Goal: Check status

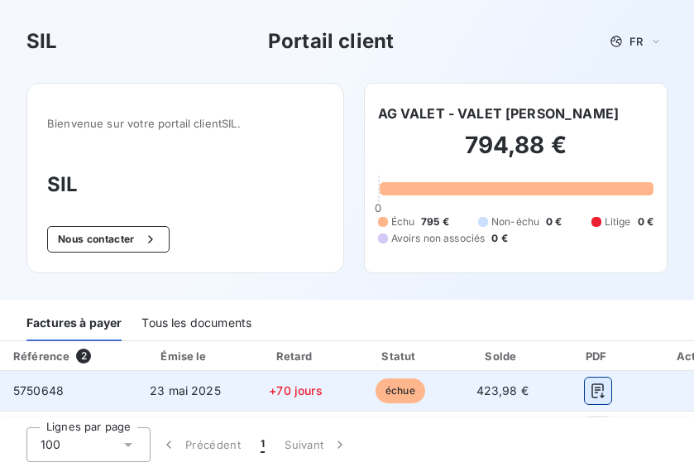
click at [590, 389] on icon "button" at bounding box center [598, 390] width 17 height 17
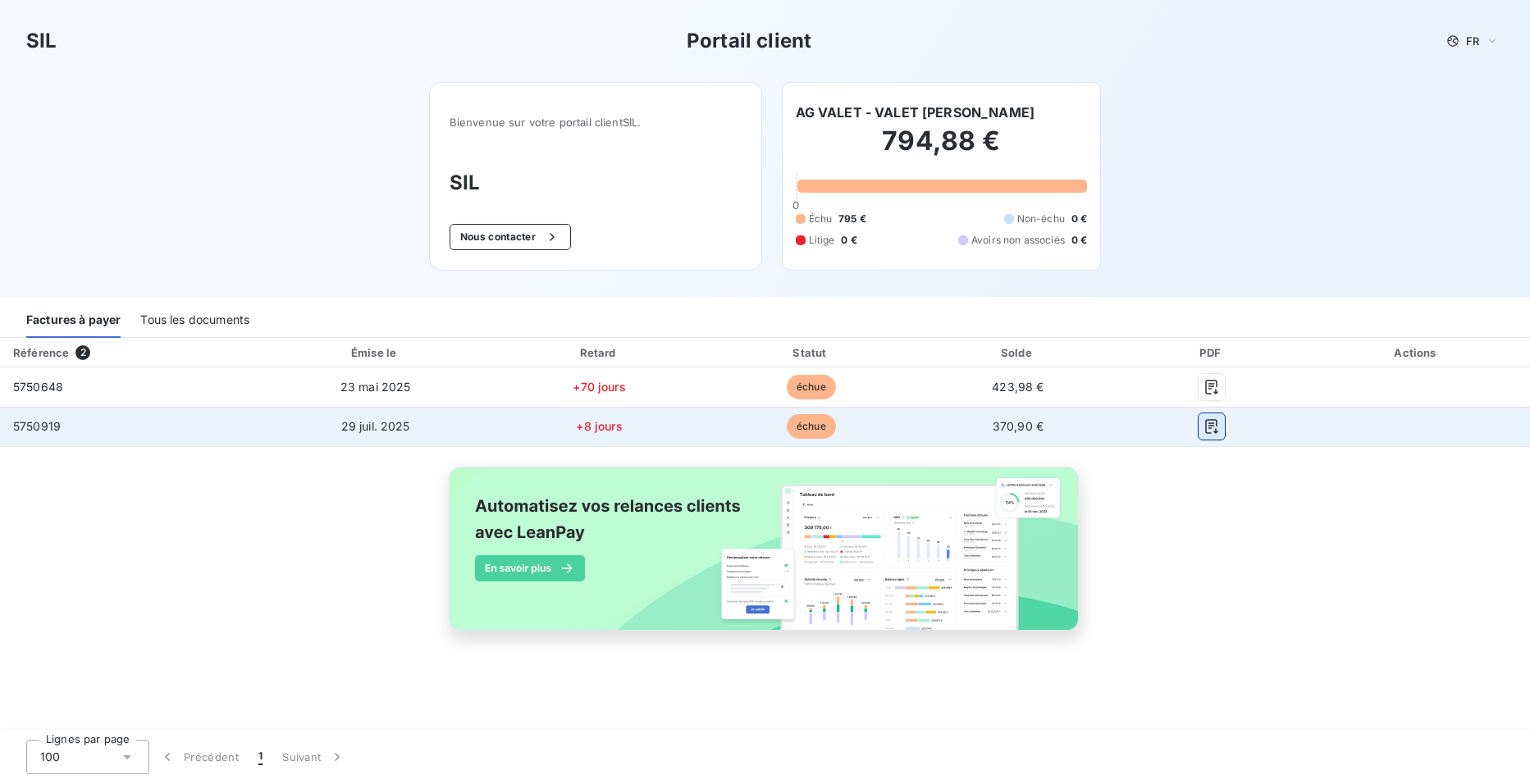
click at [1004, 429] on icon "button" at bounding box center [1212, 426] width 17 height 17
